Goal: Information Seeking & Learning: Learn about a topic

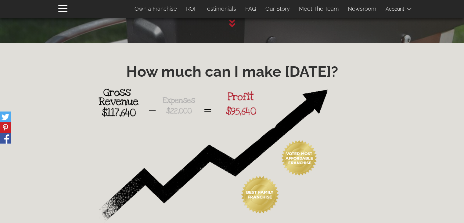
scroll to position [842, 0]
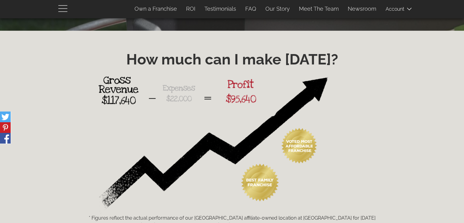
click at [64, 11] on span "button" at bounding box center [64, 8] width 12 height 7
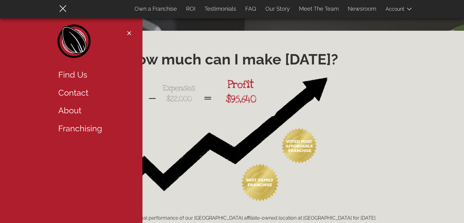
click at [71, 113] on link "About" at bounding box center [93, 111] width 79 height 18
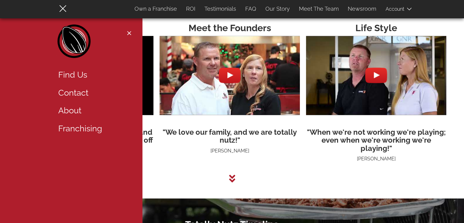
click at [70, 110] on link "About" at bounding box center [93, 111] width 79 height 18
click at [63, 7] on span "button" at bounding box center [62, 8] width 7 height 7
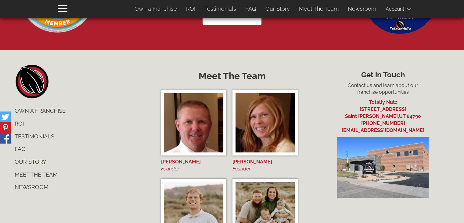
scroll to position [2315, 0]
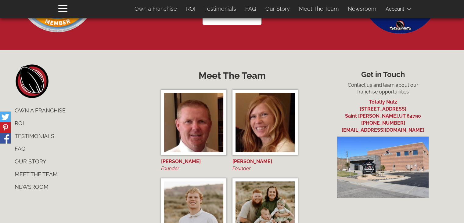
click at [45, 162] on link "Our Story" at bounding box center [81, 161] width 142 height 13
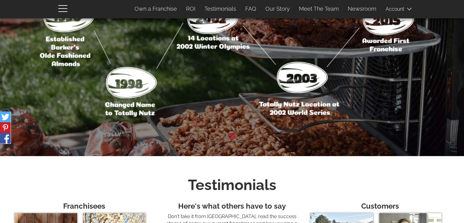
scroll to position [1563, 0]
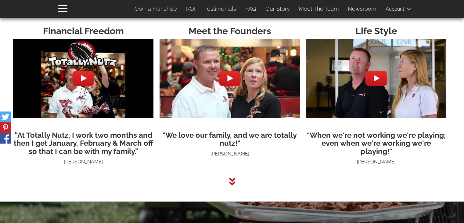
click at [212, 97] on img at bounding box center [229, 78] width 140 height 105
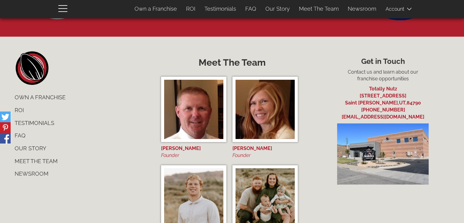
scroll to position [2327, 0]
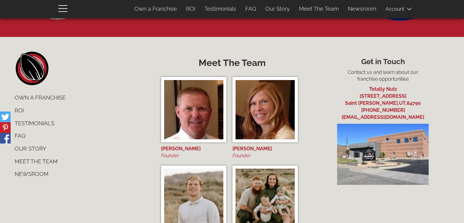
drag, startPoint x: 347, startPoint y: 73, endPoint x: 413, endPoint y: 120, distance: 81.3
click at [413, 120] on div "Get in Touch Contact us and learn about our franchise opportunities Totally Nut…" at bounding box center [382, 118] width 151 height 133
copy div "Contact us and learn about our franchise opportunities Totally Nutz 69 East 258…"
click at [33, 149] on link "Our Story" at bounding box center [81, 148] width 142 height 13
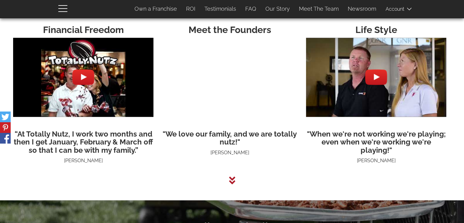
scroll to position [1563, 0]
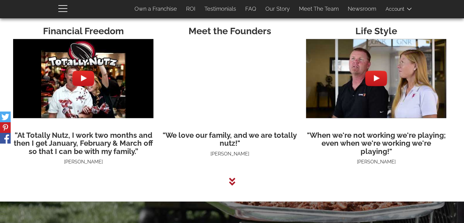
click at [88, 92] on img at bounding box center [83, 78] width 140 height 105
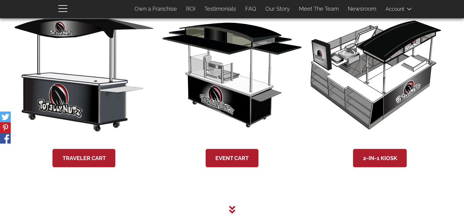
scroll to position [1223, 0]
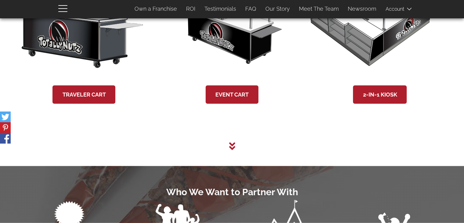
click at [233, 145] on icon at bounding box center [232, 146] width 6 height 8
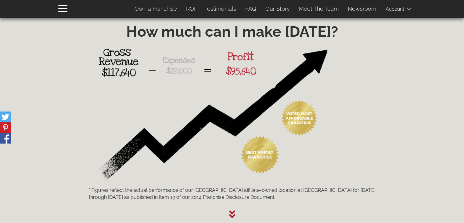
scroll to position [869, 0]
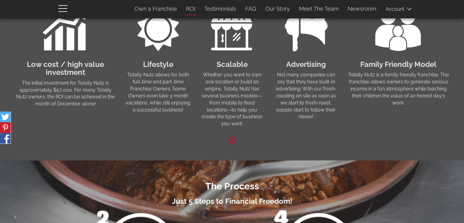
click at [194, 7] on link "ROI" at bounding box center [190, 8] width 18 height 13
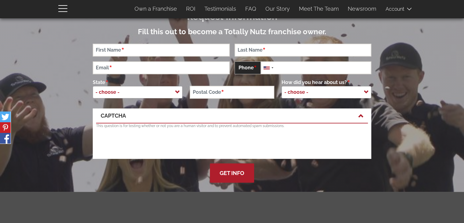
scroll to position [0, 0]
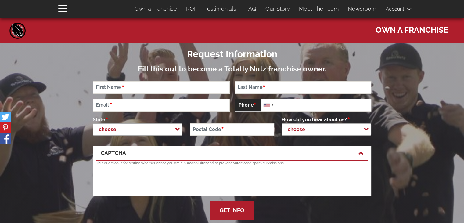
click at [17, 31] on link "Home" at bounding box center [18, 30] width 18 height 18
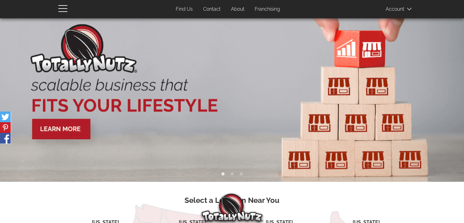
click at [239, 9] on link "About" at bounding box center [237, 9] width 23 height 12
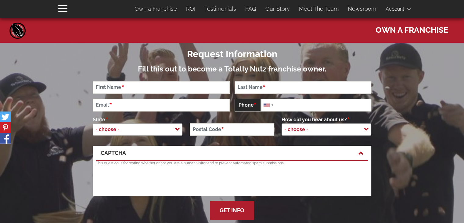
click at [19, 31] on link "Home" at bounding box center [18, 30] width 18 height 18
